Goal: Information Seeking & Learning: Find specific fact

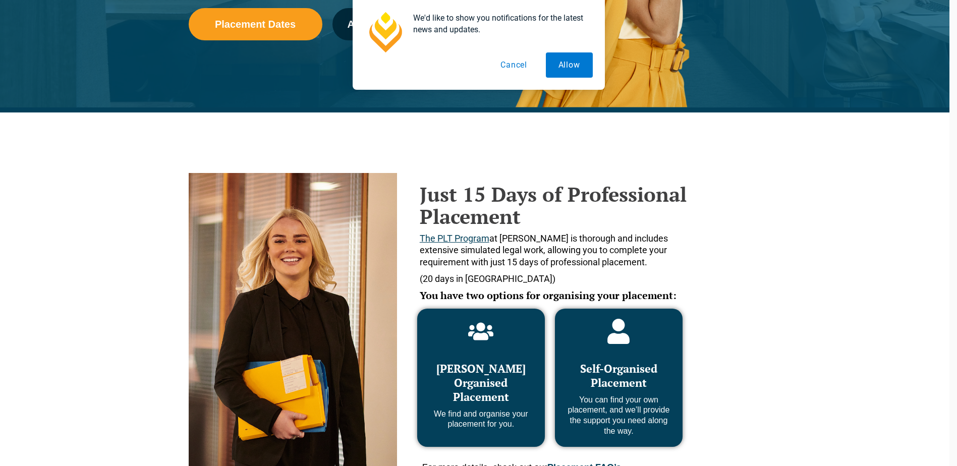
click at [895, 295] on div "Just 15 Days of Professional Placement The PLT Program at [PERSON_NAME] is thor…" at bounding box center [470, 301] width 957 height 376
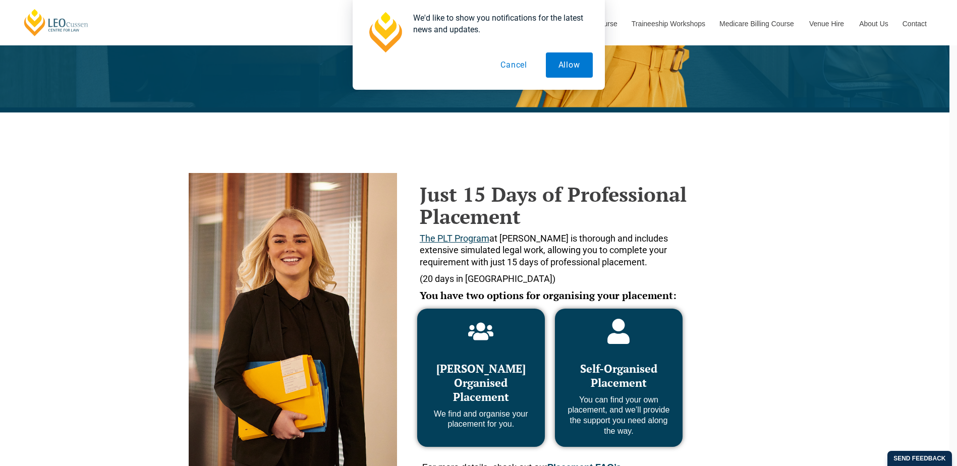
click at [734, 245] on div "Just 15 Days of Professional Placement The PLT Program at [PERSON_NAME] is thor…" at bounding box center [471, 301] width 575 height 376
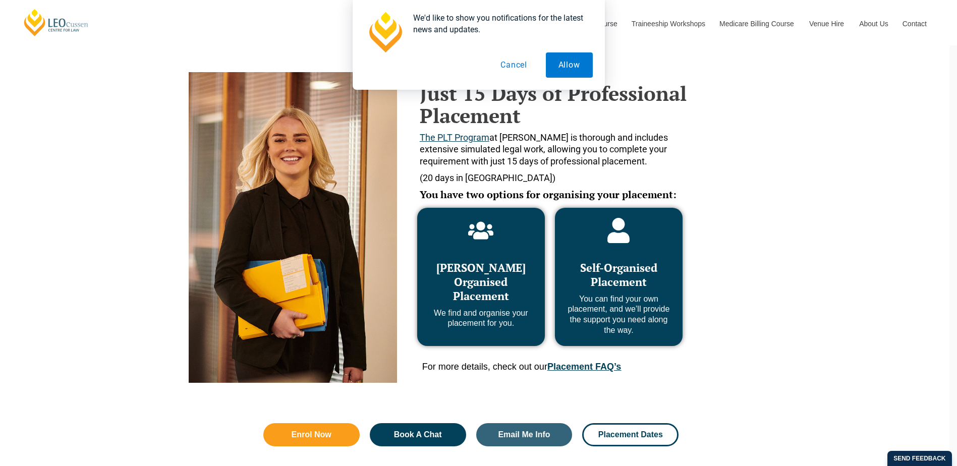
scroll to position [452, 0]
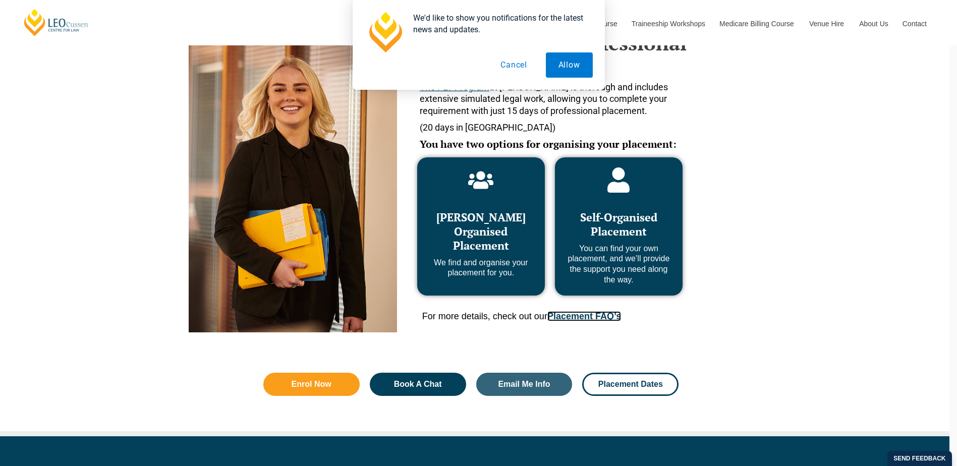
click at [588, 317] on link "Placement FAQ’s" at bounding box center [584, 316] width 74 height 10
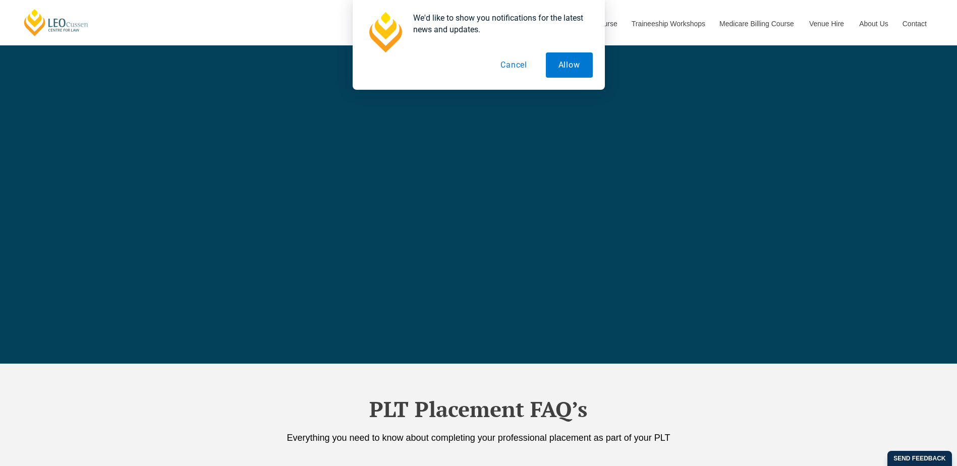
scroll to position [3565, 0]
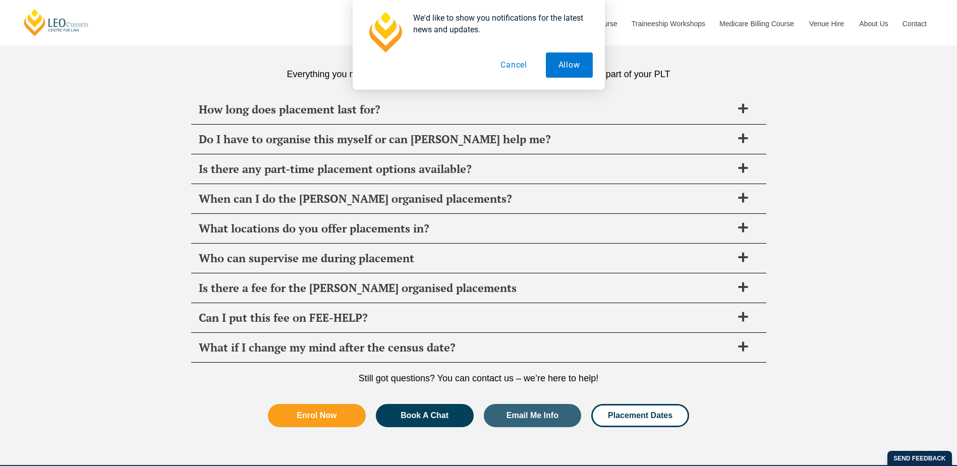
click at [270, 111] on span "How long does placement last for?" at bounding box center [466, 109] width 534 height 14
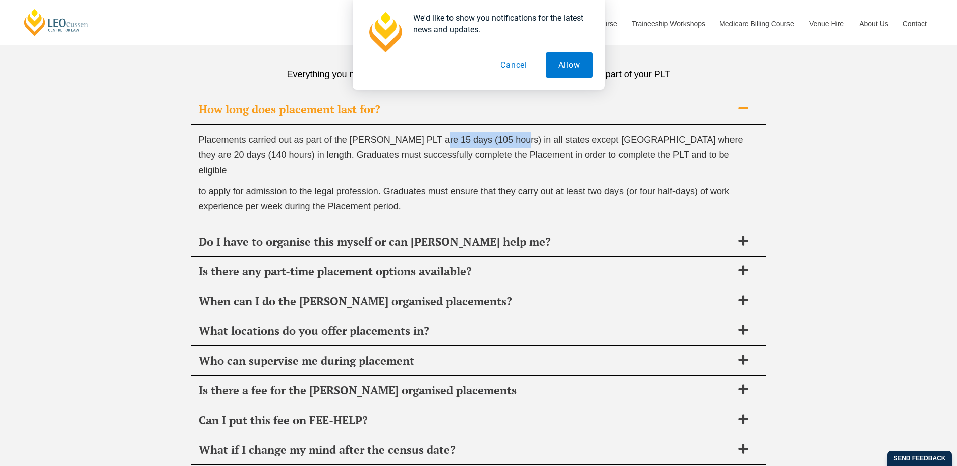
drag, startPoint x: 435, startPoint y: 138, endPoint x: 516, endPoint y: 140, distance: 80.7
click at [516, 140] on span "Placements carried out as part of the [PERSON_NAME] PLT are 15 days (105 hours)…" at bounding box center [471, 155] width 544 height 41
copy span "15 days (105 hours)"
click at [454, 139] on span "Placements carried out as part of the [PERSON_NAME] PLT are 15 days (105 hours)…" at bounding box center [471, 155] width 544 height 41
click at [441, 140] on span "Placements carried out as part of the [PERSON_NAME] PLT are 15 days (105 hours)…" at bounding box center [471, 155] width 544 height 41
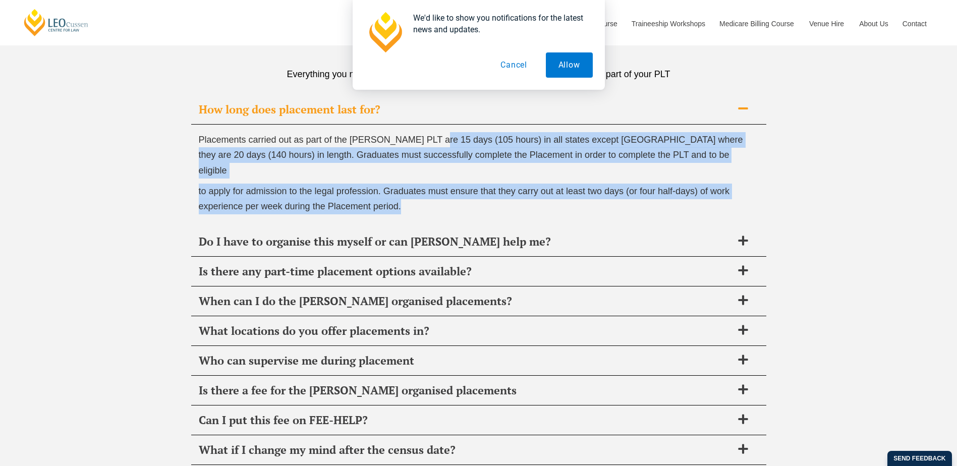
drag, startPoint x: 434, startPoint y: 138, endPoint x: 415, endPoint y: 193, distance: 58.6
click at [415, 193] on div "Placements carried out as part of the [PERSON_NAME] PLT are 15 days (105 hours)…" at bounding box center [478, 176] width 575 height 102
copy div "15 days (105 hours) in all states except [GEOGRAPHIC_DATA] where they are 20 da…"
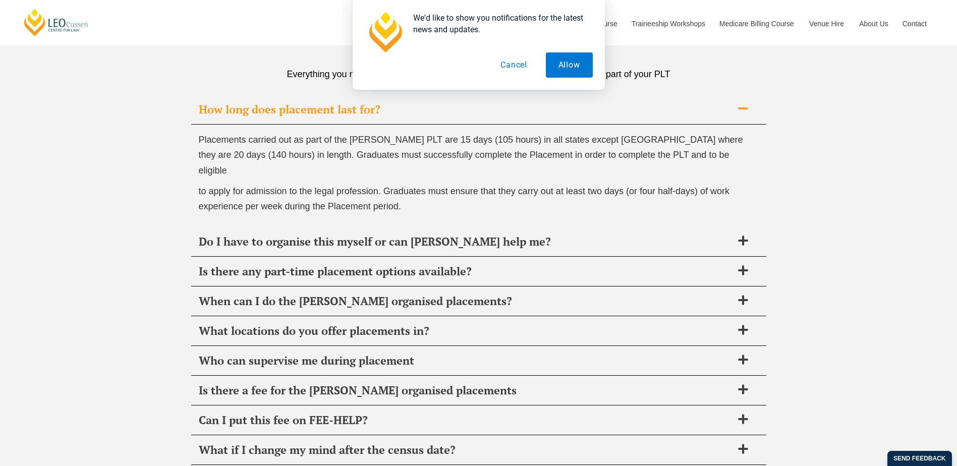
click at [302, 294] on span "When can I do the [PERSON_NAME] organised placements?" at bounding box center [466, 301] width 534 height 14
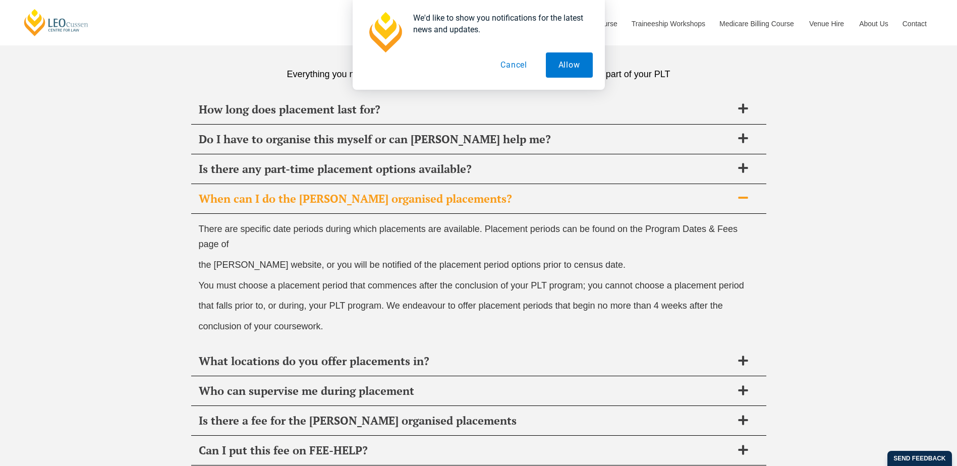
click at [326, 362] on span "What locations do you offer placements in?" at bounding box center [466, 361] width 534 height 14
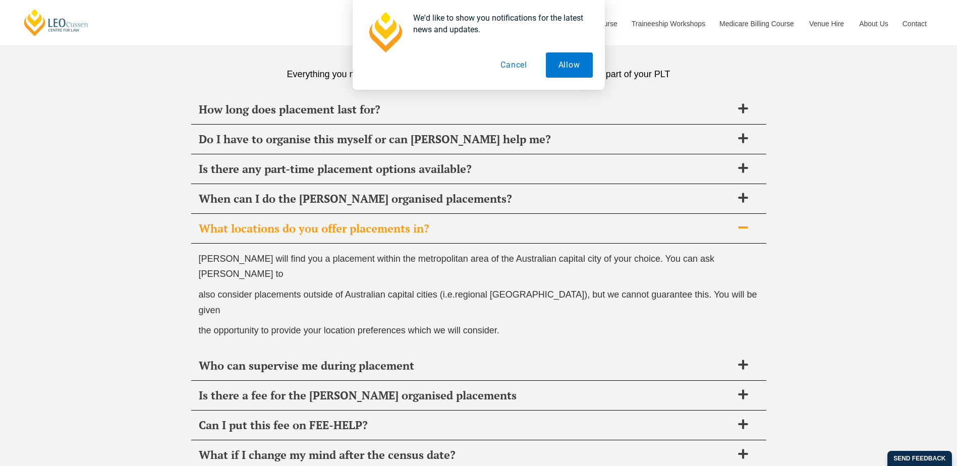
click at [284, 229] on span "What locations do you offer placements in?" at bounding box center [466, 228] width 534 height 14
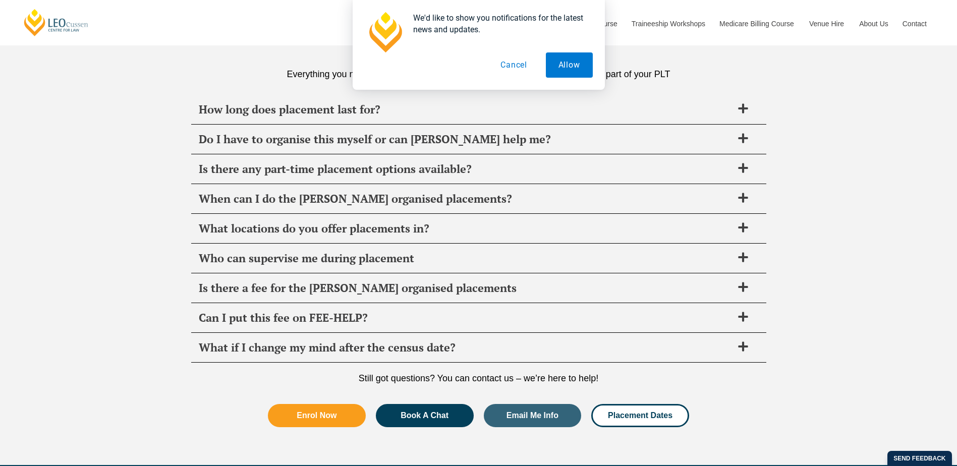
click at [254, 258] on span "Who can supervise me during placement" at bounding box center [466, 258] width 534 height 14
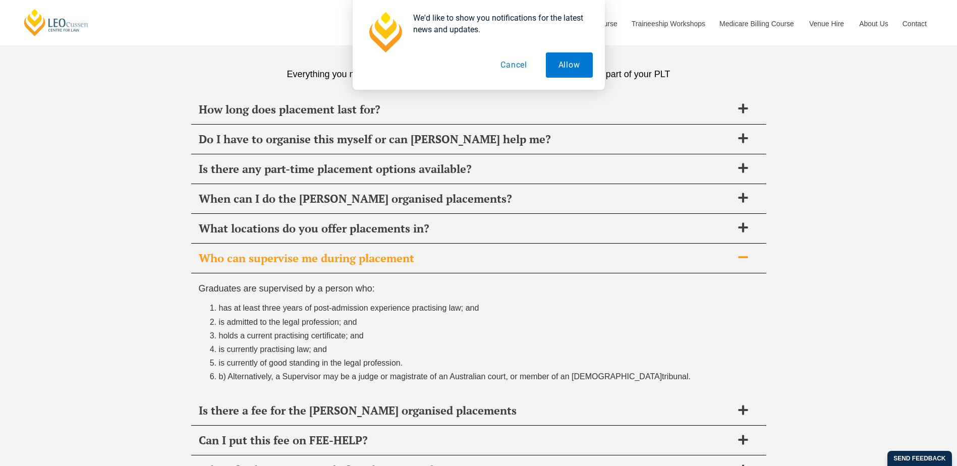
click at [242, 408] on span "Is there a fee for the [PERSON_NAME] organised placements" at bounding box center [466, 411] width 534 height 14
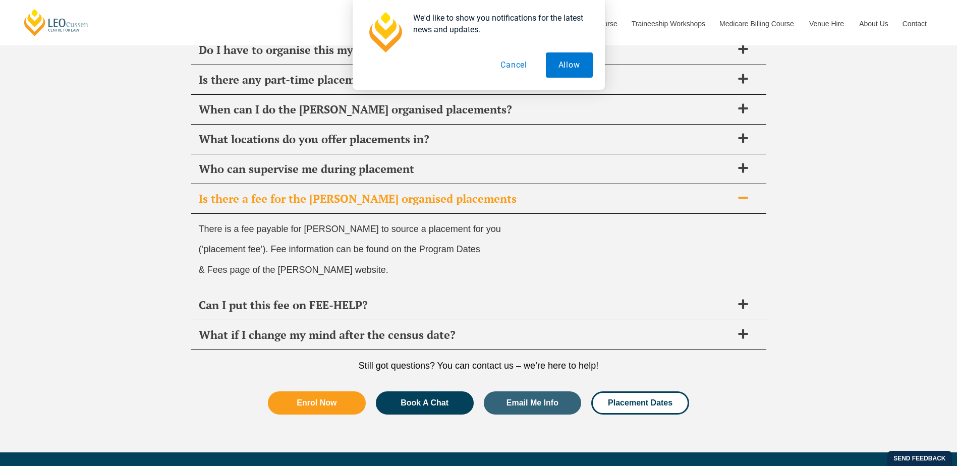
scroll to position [3666, 0]
